Goal: Transaction & Acquisition: Purchase product/service

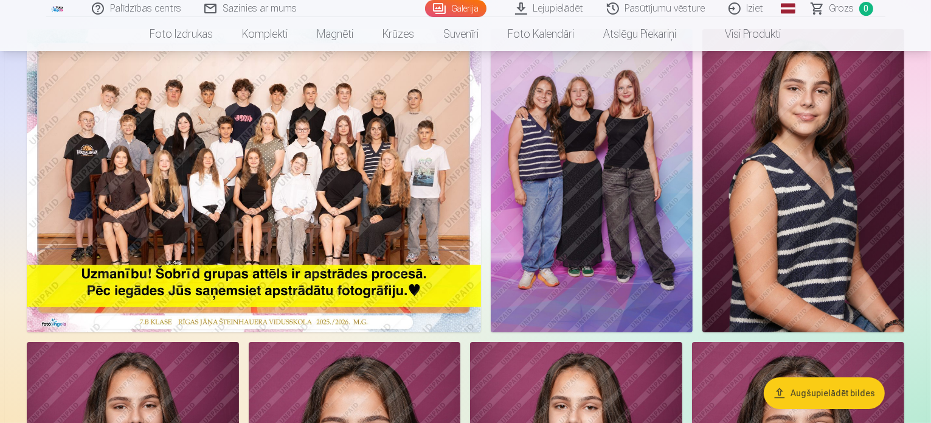
scroll to position [91, 0]
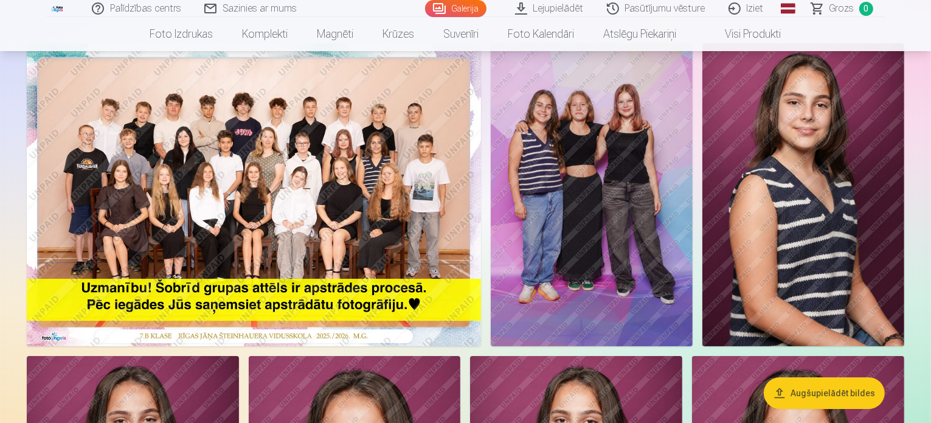
click at [319, 200] on img at bounding box center [254, 194] width 454 height 303
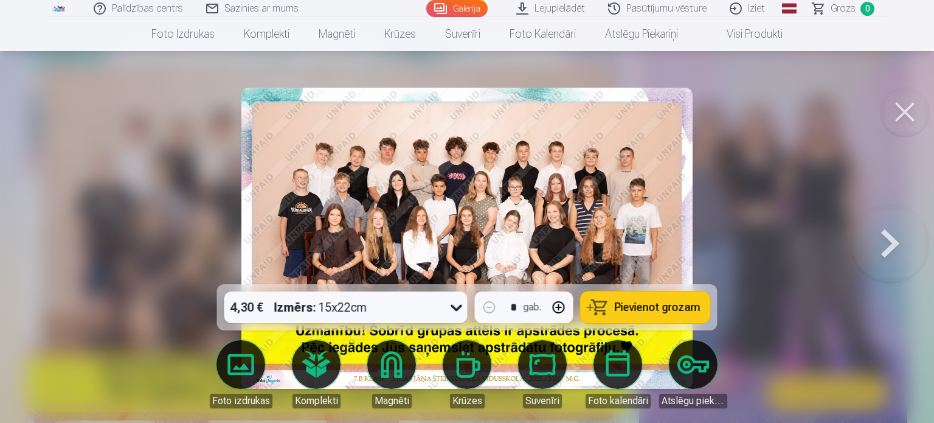
click at [639, 302] on span "Pievienot grozam" at bounding box center [658, 307] width 86 height 11
click at [900, 106] on button at bounding box center [905, 112] width 49 height 49
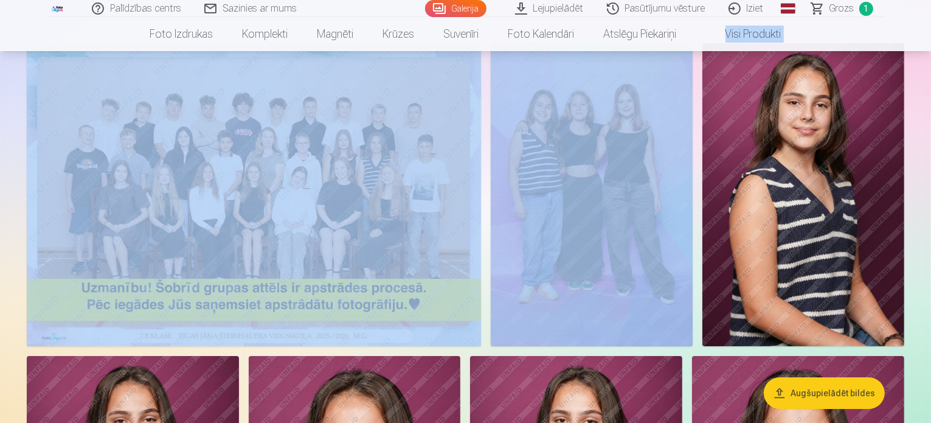
drag, startPoint x: 930, startPoint y: 23, endPoint x: 933, endPoint y: 38, distance: 15.5
click at [931, 38] on html "Palīdzības centrs Sazinies ar mums Galerija Lejupielādēt Pasūtījumu vēsture Izi…" at bounding box center [465, 120] width 931 height 423
click at [904, 19] on nav "Foto izdrukas Augstas kvalitātes fotoattēlu izdrukas 210 gsm papīrs, piesātināt…" at bounding box center [465, 34] width 931 height 34
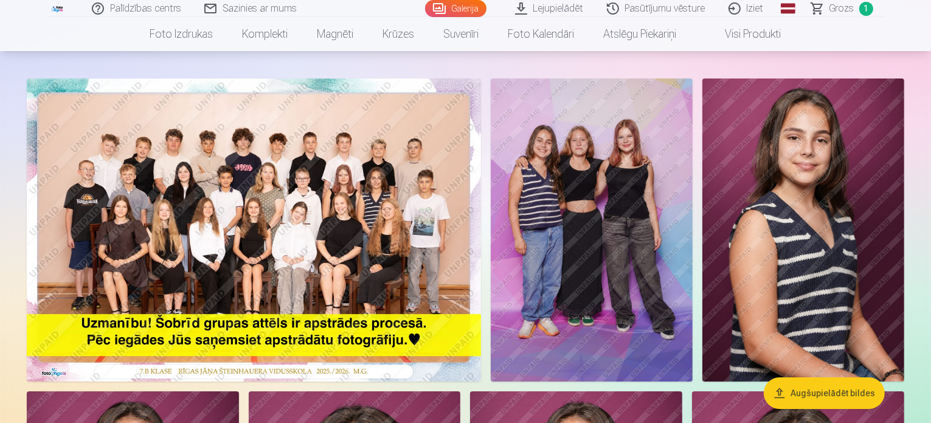
scroll to position [42, 0]
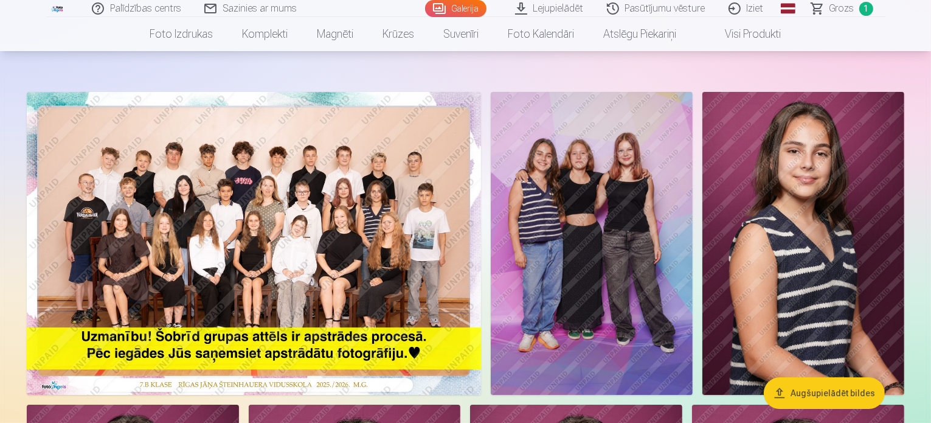
click at [693, 192] on img at bounding box center [592, 243] width 202 height 303
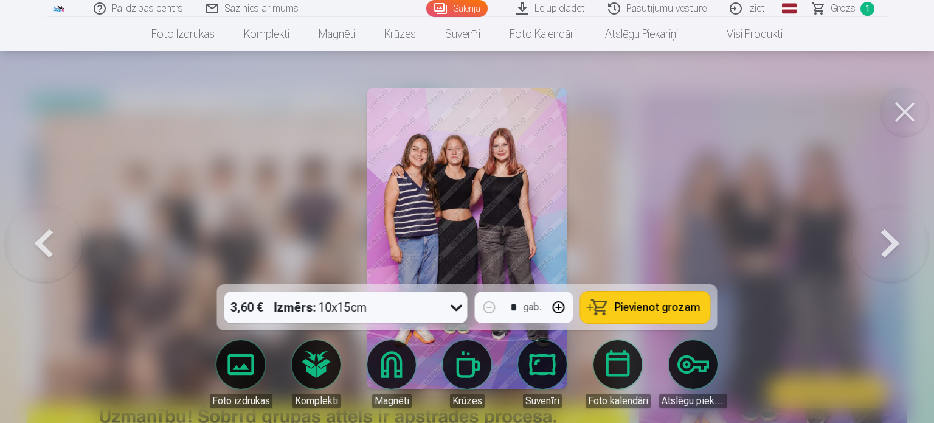
click at [651, 308] on span "Pievienot grozam" at bounding box center [658, 307] width 86 height 11
click at [906, 108] on button at bounding box center [905, 112] width 49 height 49
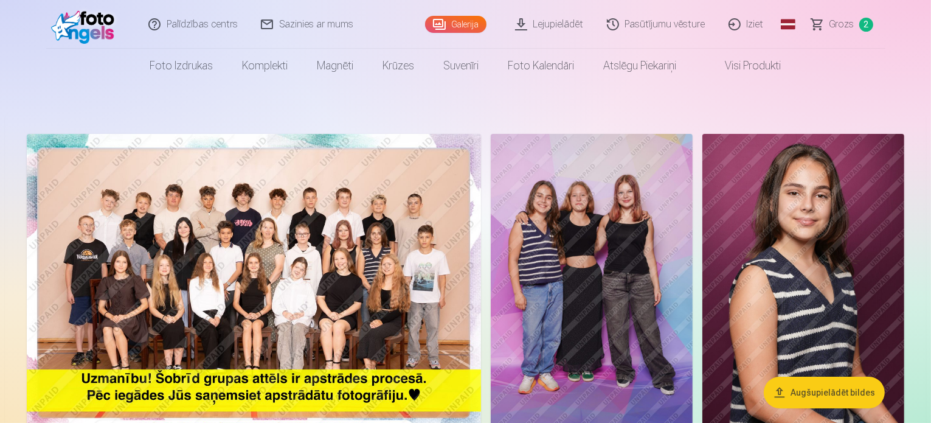
click at [837, 17] on span "Grozs" at bounding box center [842, 24] width 25 height 15
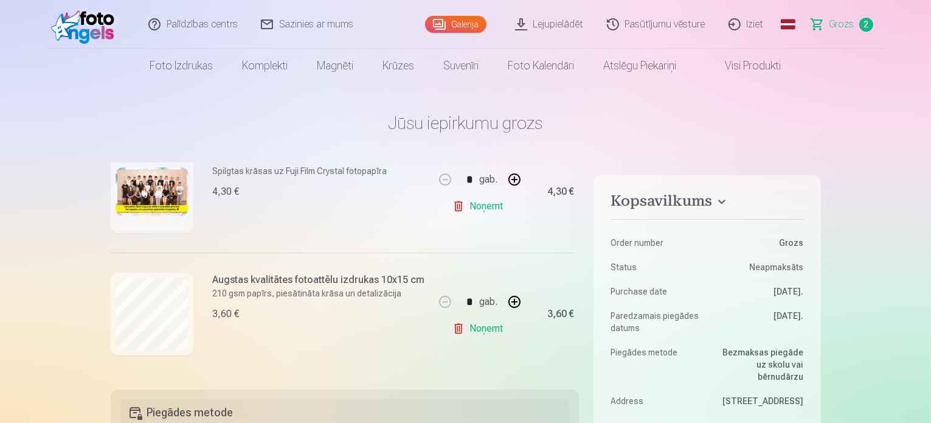
scroll to position [184, 0]
click at [457, 22] on link "Galerija" at bounding box center [455, 24] width 61 height 17
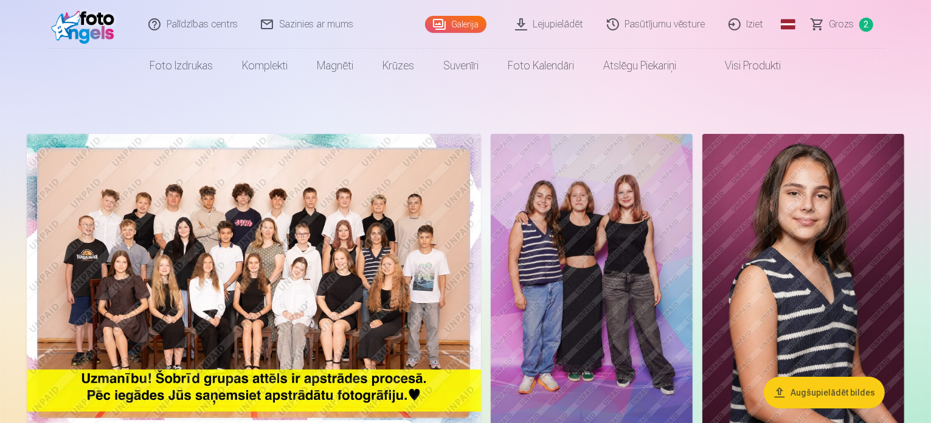
click at [457, 22] on link "Galerija" at bounding box center [455, 24] width 61 height 17
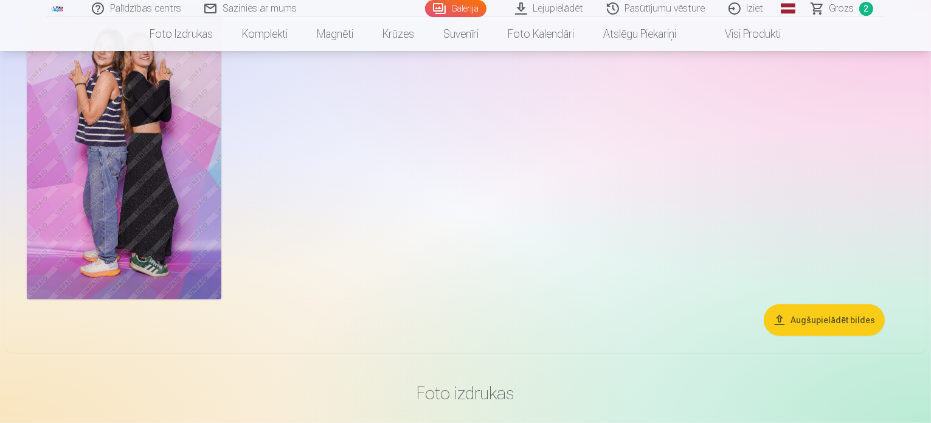
scroll to position [943, 0]
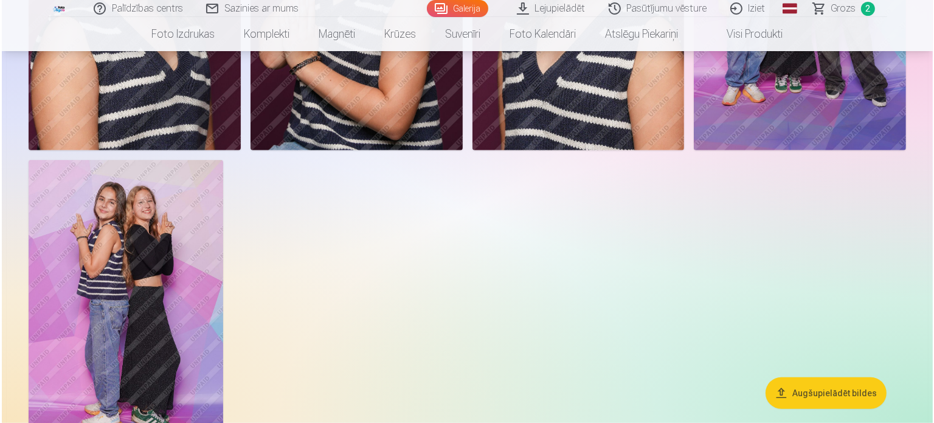
scroll to position [944, 0]
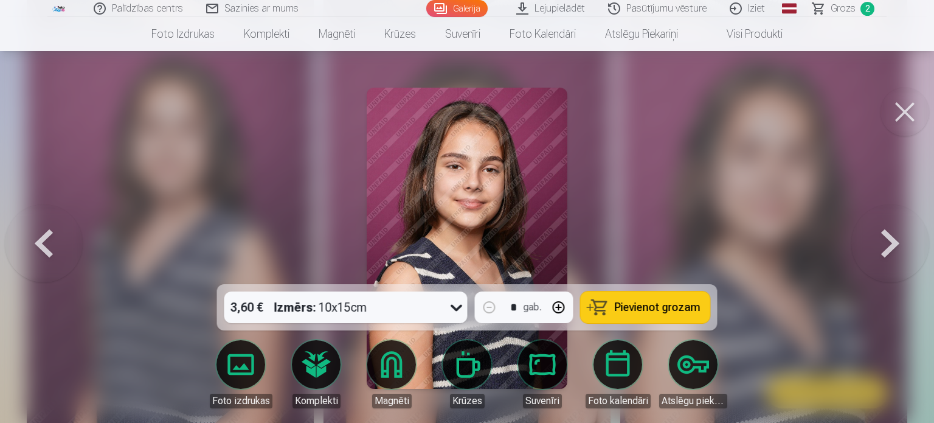
click at [659, 306] on span "Pievienot grozam" at bounding box center [658, 307] width 86 height 11
click at [902, 119] on button at bounding box center [905, 112] width 49 height 49
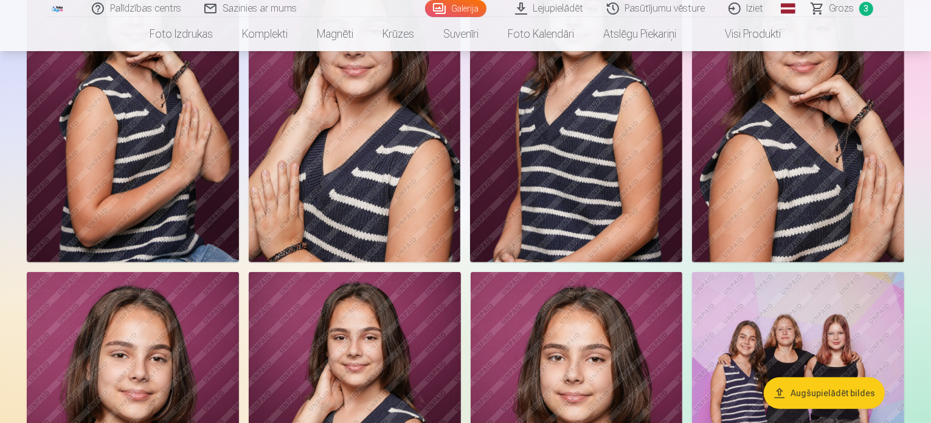
scroll to position [509, 0]
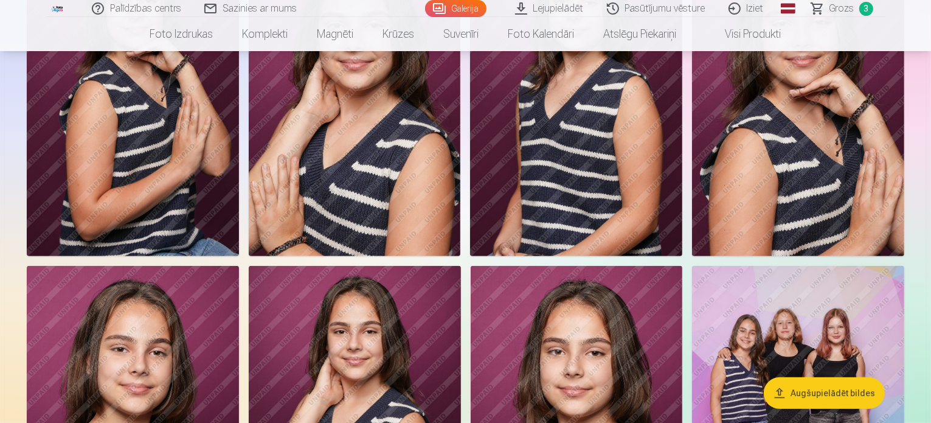
click at [461, 144] on img at bounding box center [355, 96] width 212 height 318
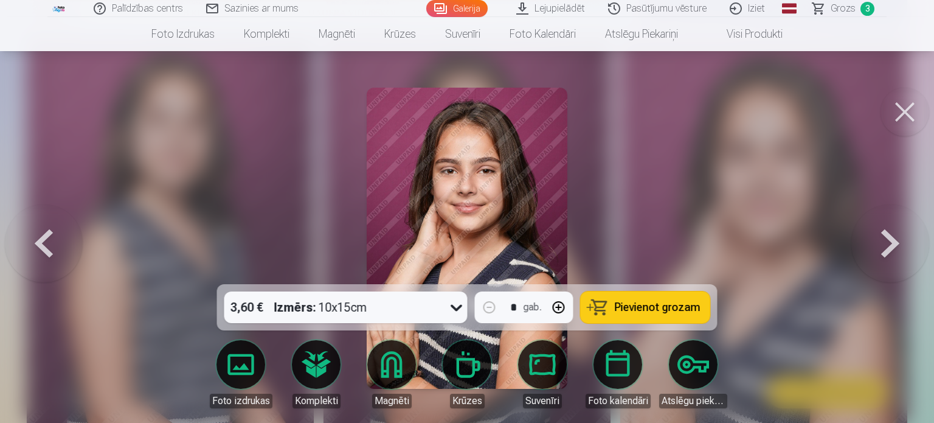
click at [619, 306] on span "Pievienot grozam" at bounding box center [658, 307] width 86 height 11
click at [908, 111] on button at bounding box center [905, 112] width 49 height 49
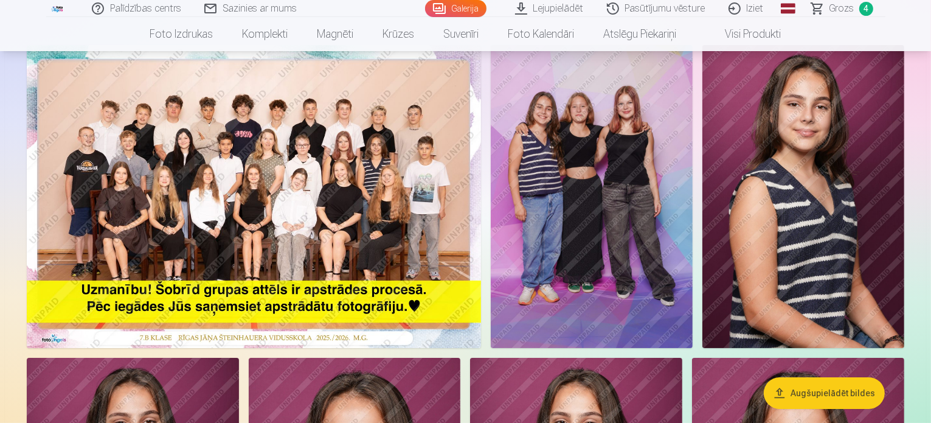
scroll to position [79, 0]
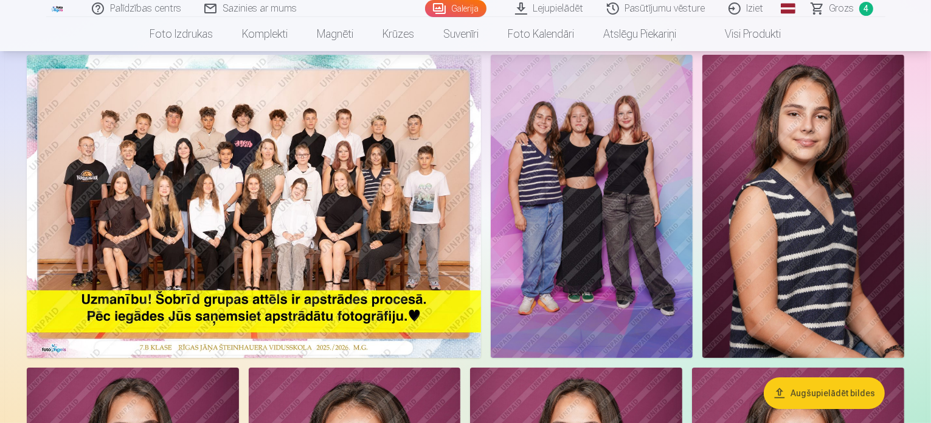
click at [852, 8] on span "Grozs" at bounding box center [842, 8] width 25 height 15
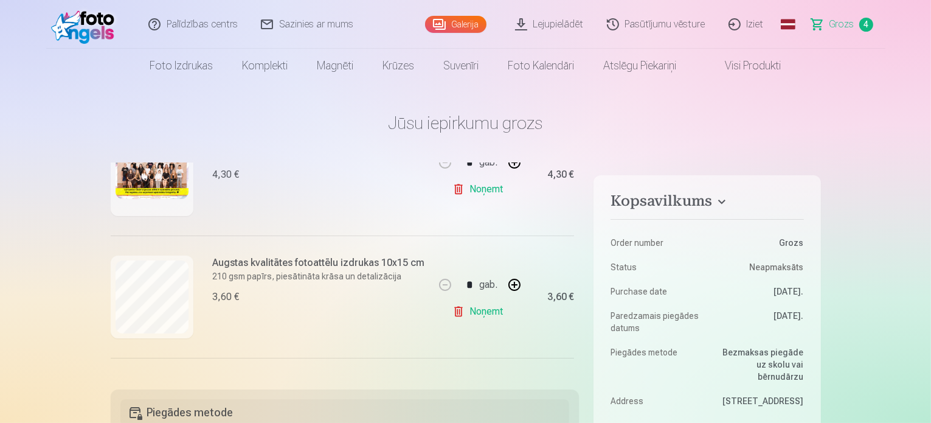
scroll to position [200, 0]
click at [468, 24] on link "Galerija" at bounding box center [455, 24] width 61 height 17
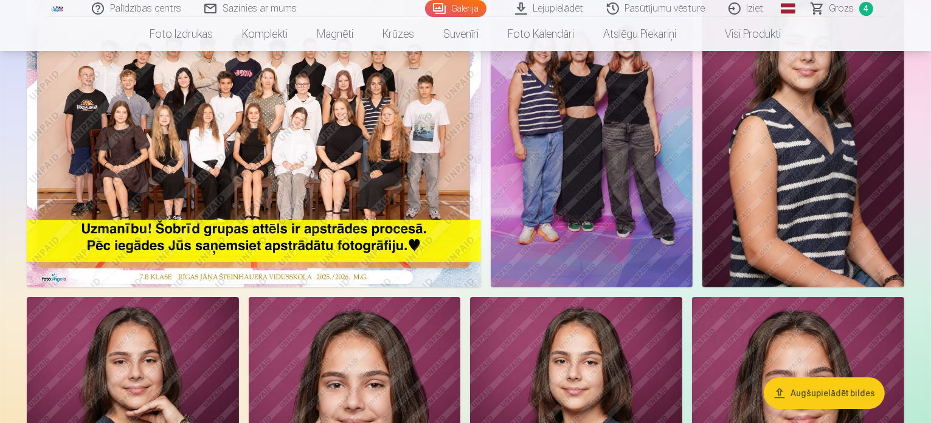
scroll to position [170, 0]
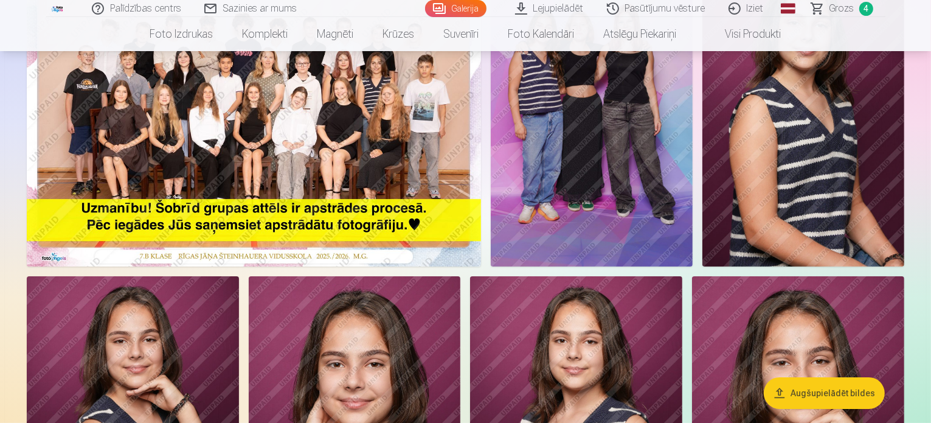
drag, startPoint x: 928, startPoint y: 162, endPoint x: 931, endPoint y: 195, distance: 33.6
drag, startPoint x: 931, startPoint y: 195, endPoint x: 924, endPoint y: 82, distance: 114.0
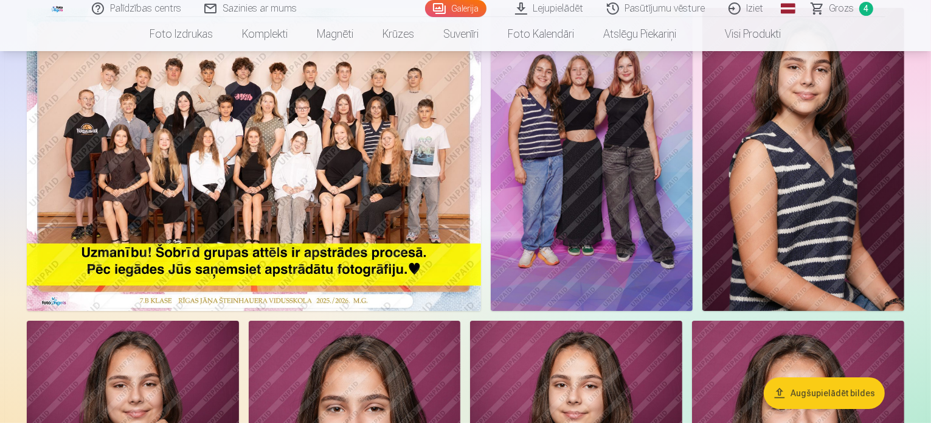
scroll to position [119, 0]
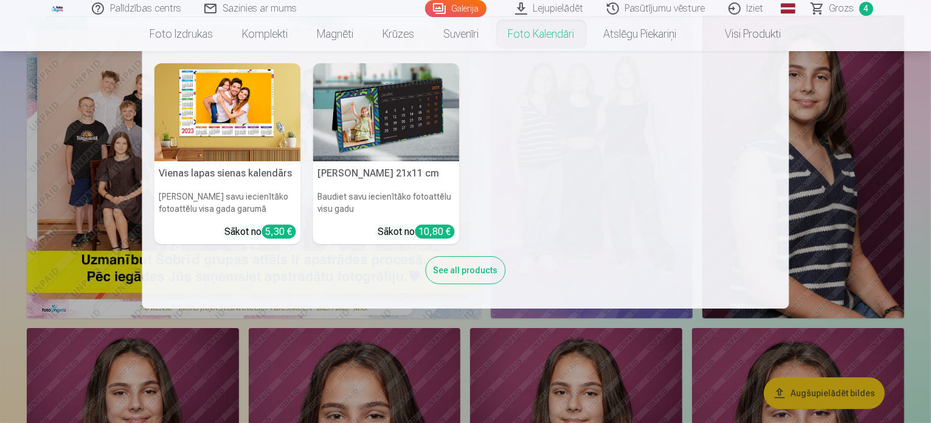
click at [60, 192] on nav "Vienas lapas sienas kalendārs Parādiet savu iecienītāko fotoattēlu visa gada ga…" at bounding box center [465, 179] width 931 height 257
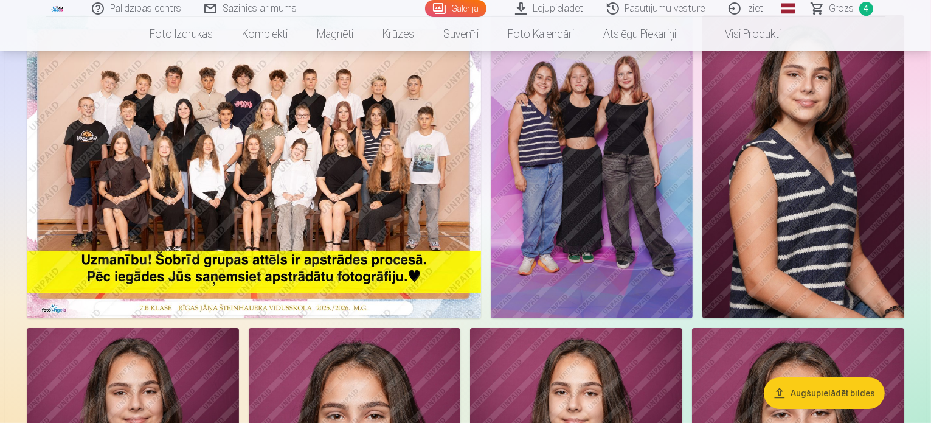
click at [186, 180] on img at bounding box center [254, 166] width 454 height 303
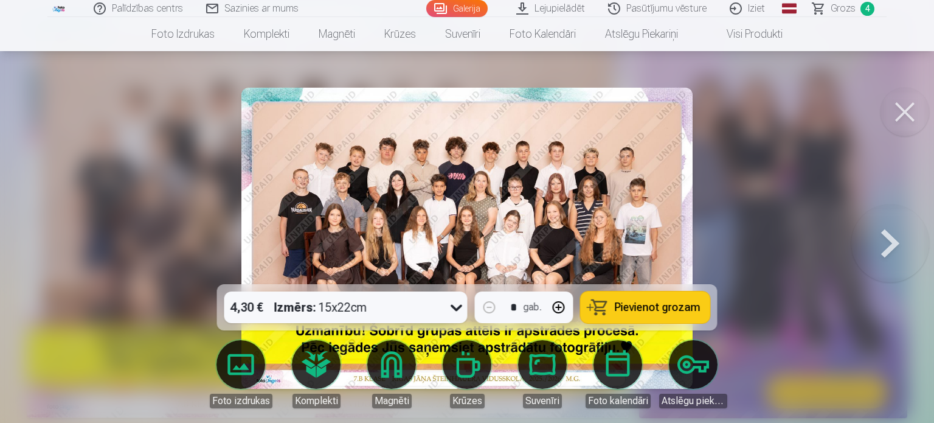
click at [906, 116] on button at bounding box center [905, 112] width 49 height 49
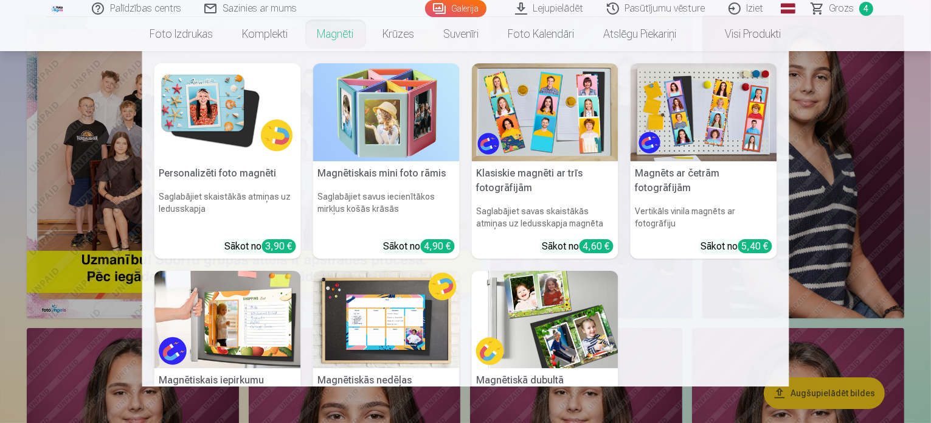
click at [0, 114] on nav "Personalizēti foto magnēti Saglabājiet skaistākās atmiņas uz ledusskapja Sākot …" at bounding box center [465, 218] width 931 height 335
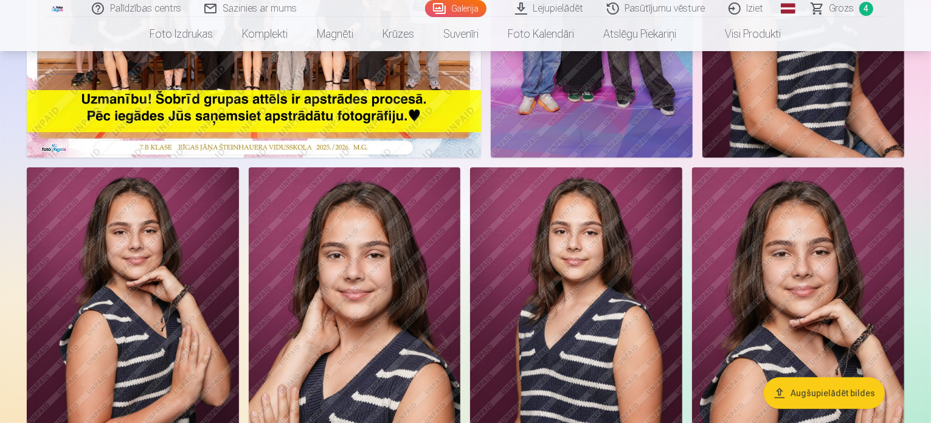
scroll to position [293, 0]
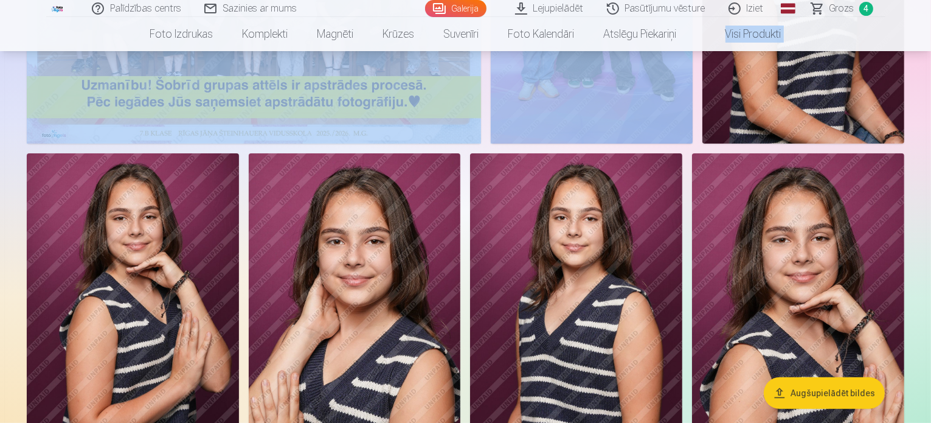
click at [920, 41] on nav "Foto izdrukas Augstas kvalitātes fotoattēlu izdrukas 210 gsm papīrs, piesātināt…" at bounding box center [465, 34] width 931 height 34
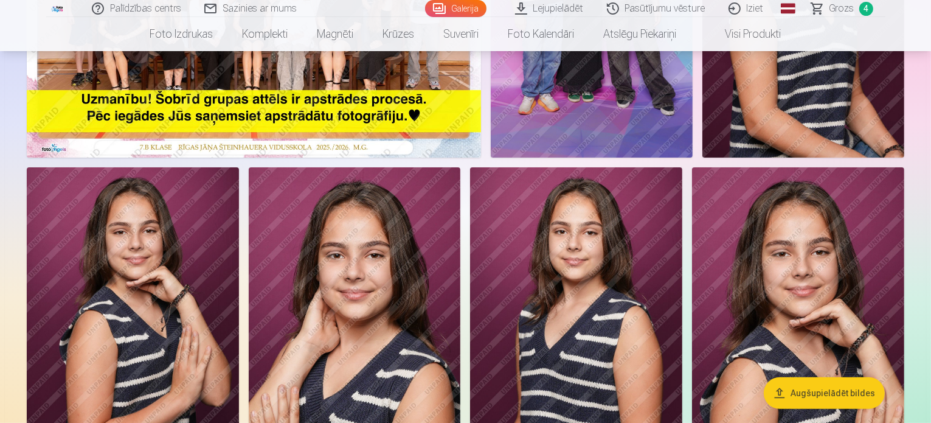
scroll to position [0, 0]
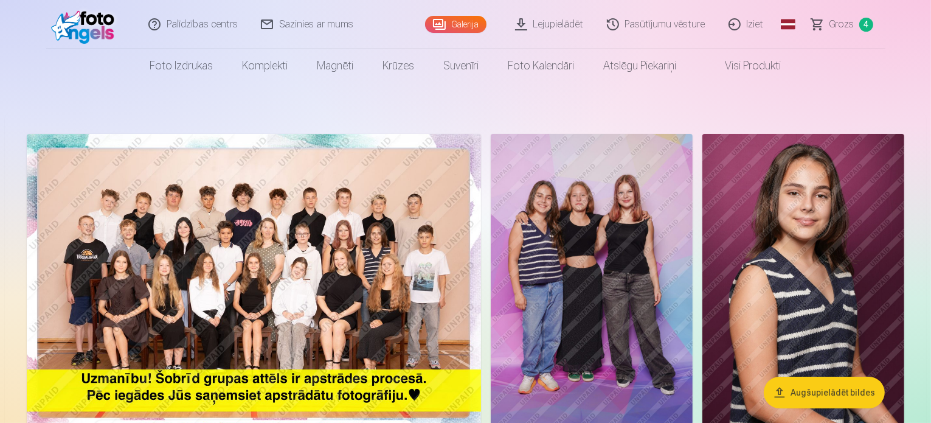
click at [836, 23] on span "Grozs" at bounding box center [842, 24] width 25 height 15
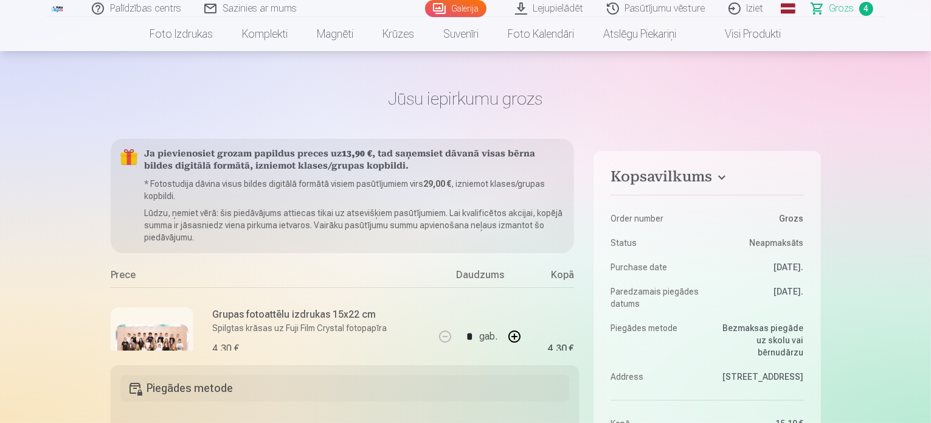
scroll to position [49, 0]
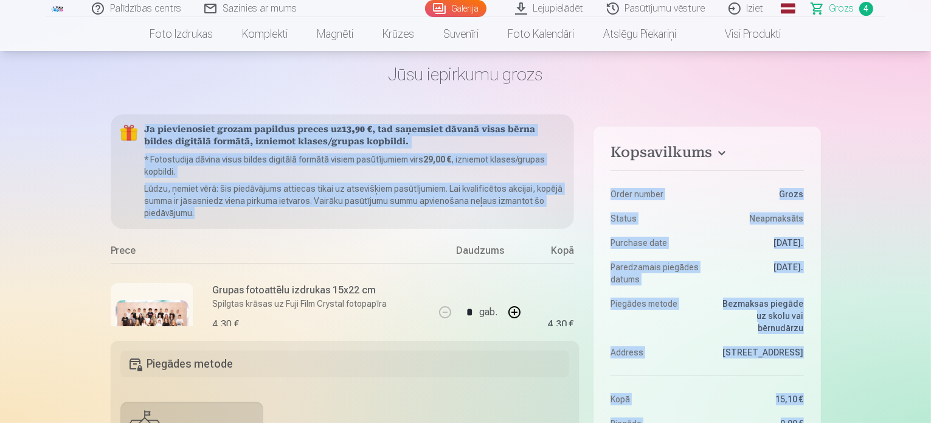
drag, startPoint x: 586, startPoint y: 173, endPoint x: 580, endPoint y: 229, distance: 56.4
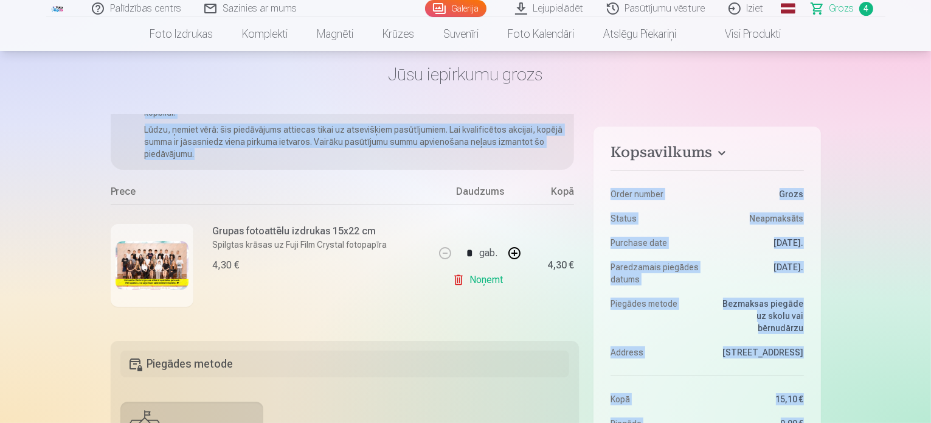
scroll to position [0, 0]
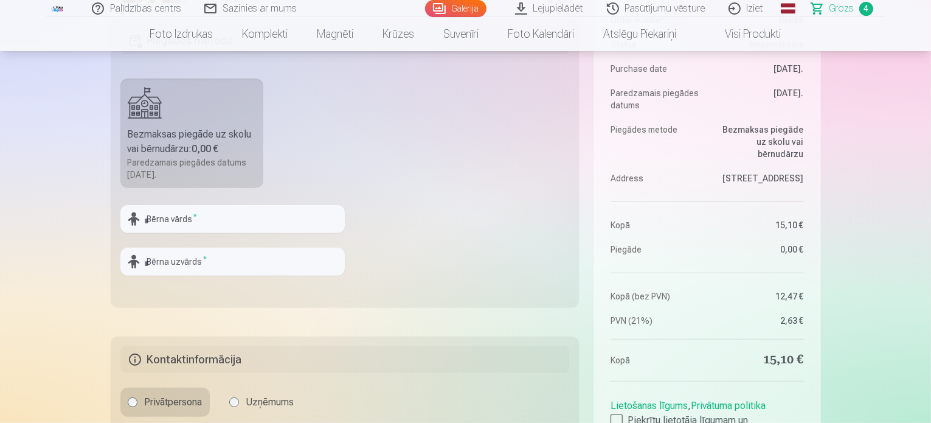
scroll to position [366, 0]
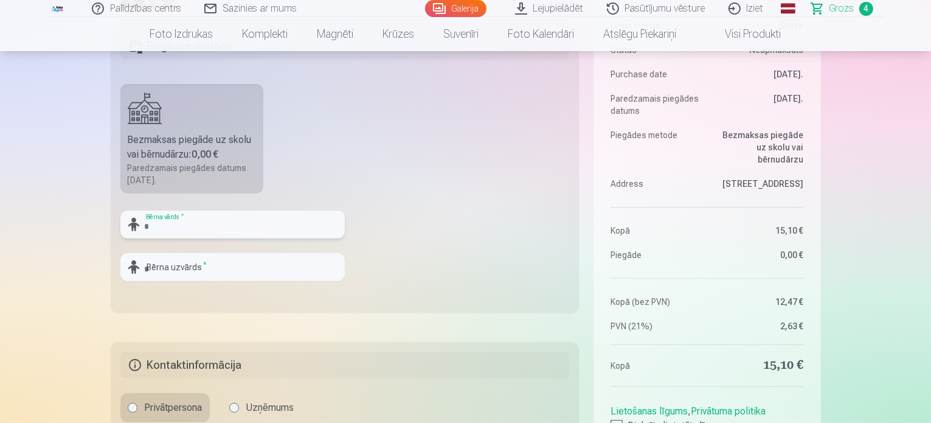
click at [256, 221] on input "text" at bounding box center [232, 224] width 224 height 28
type input "****"
type input "******"
click at [426, 254] on fieldset "Piegādes metode Bezmaksas piegāde uz skolu vai bērnudārzu : 0,00 € Paredzamais …" at bounding box center [345, 168] width 469 height 290
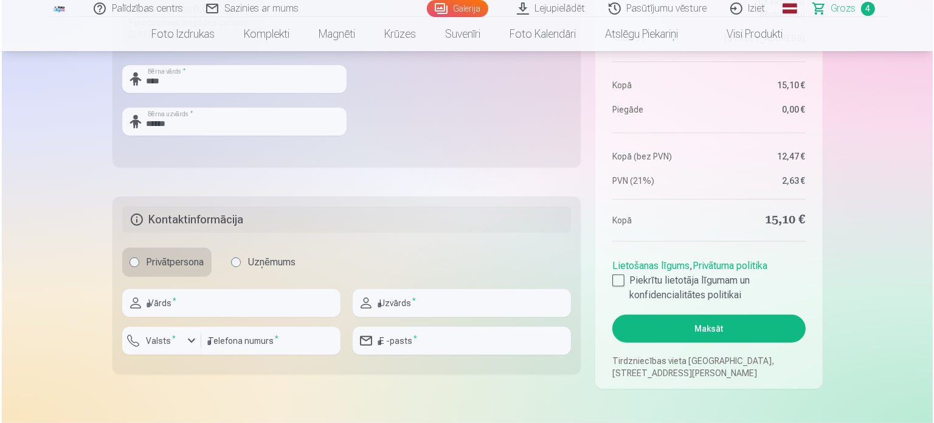
scroll to position [501, 0]
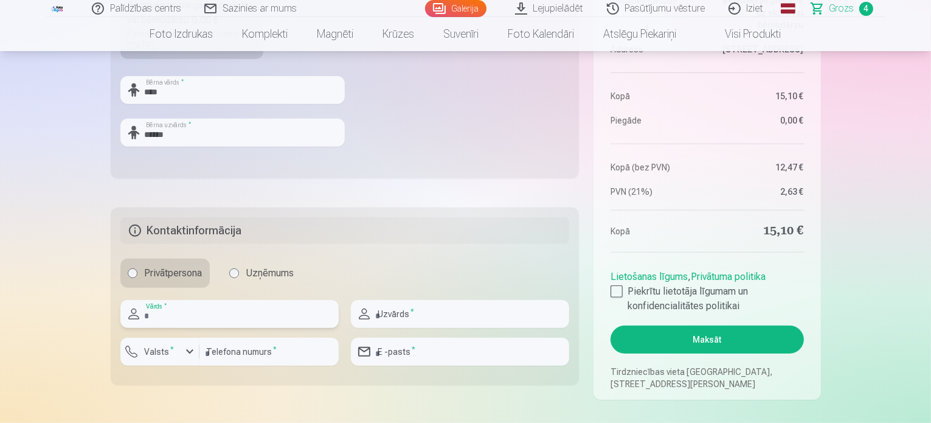
click at [268, 307] on input "text" at bounding box center [229, 314] width 218 height 28
type input "****"
type input "******"
type input "********"
click at [174, 350] on label "Valsts *" at bounding box center [160, 352] width 40 height 12
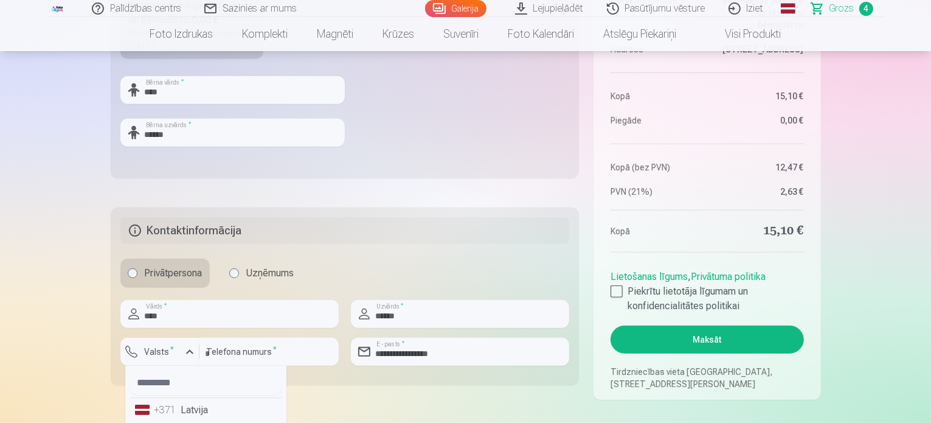
click at [181, 408] on li "+371 Latvija" at bounding box center [205, 410] width 151 height 24
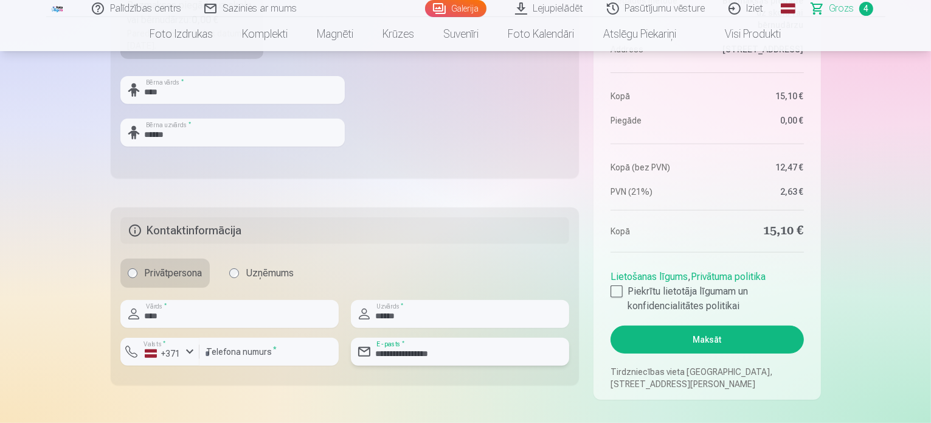
click at [405, 353] on input "**********" at bounding box center [460, 352] width 218 height 28
type input "**********"
click at [616, 292] on div at bounding box center [617, 291] width 12 height 12
click at [696, 335] on button "Maksāt" at bounding box center [707, 339] width 193 height 28
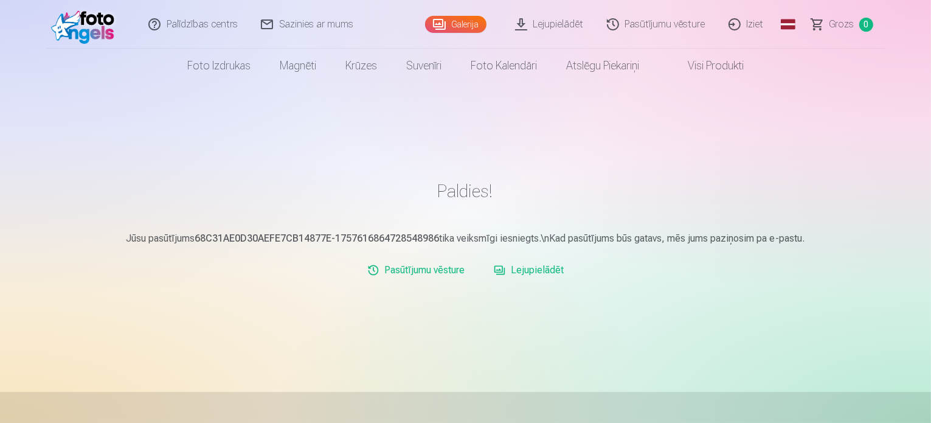
click at [839, 21] on span "Grozs" at bounding box center [842, 24] width 25 height 15
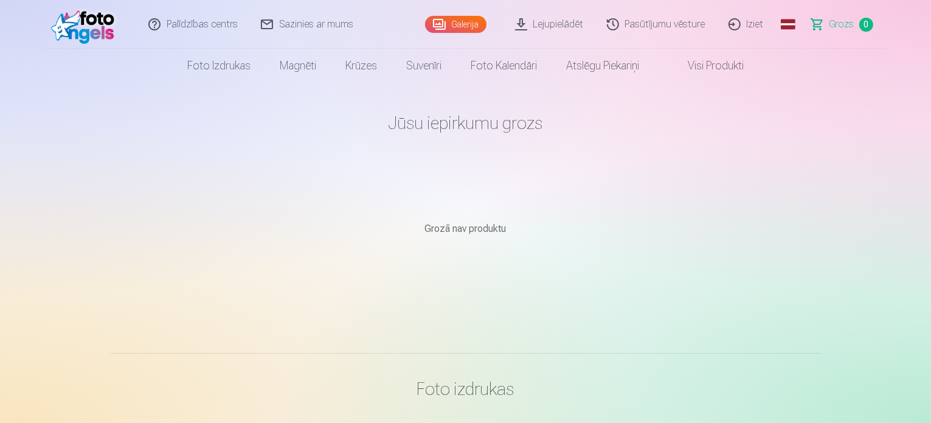
click at [311, 23] on link "Sazinies ar mums" at bounding box center [308, 24] width 116 height 49
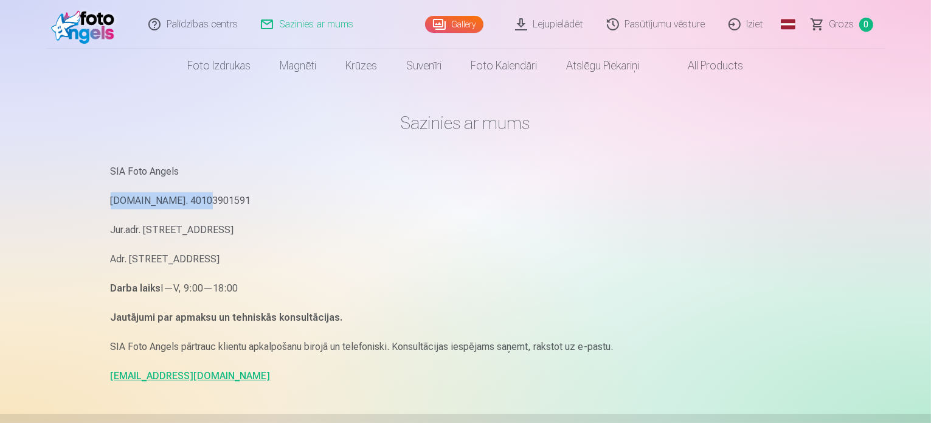
drag, startPoint x: 931, startPoint y: 167, endPoint x: 934, endPoint y: 193, distance: 25.7
click at [931, 193] on html "Palīdzības centrs Sazinies ar mums Gallery Lejupielādēt Pasūtījumu vēsture Izie…" at bounding box center [465, 211] width 931 height 423
click at [566, 199] on p "[DOMAIN_NAME]. 40103901591" at bounding box center [466, 200] width 711 height 17
